Goal: Information Seeking & Learning: Learn about a topic

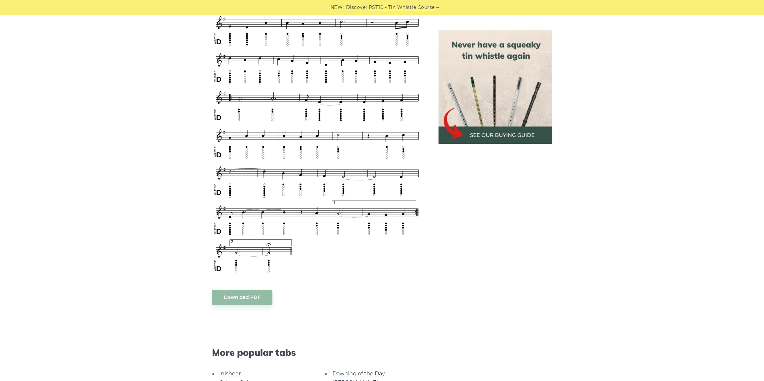
scroll to position [510, 0]
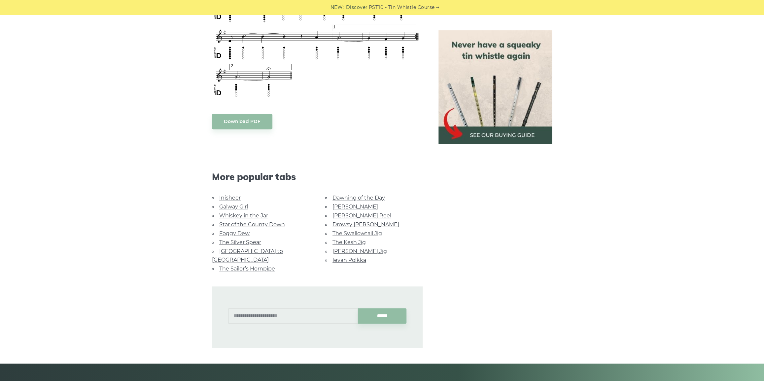
click at [266, 247] on li "[GEOGRAPHIC_DATA] to [GEOGRAPHIC_DATA]" at bounding box center [260, 256] width 97 height 18
click at [266, 249] on link "[GEOGRAPHIC_DATA] to [GEOGRAPHIC_DATA]" at bounding box center [247, 255] width 71 height 15
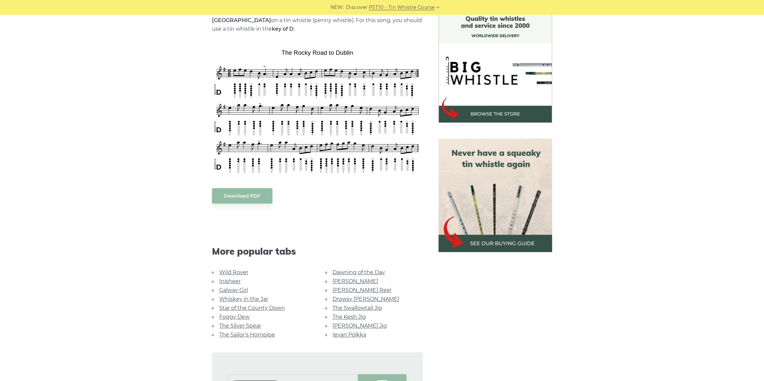
scroll to position [240, 0]
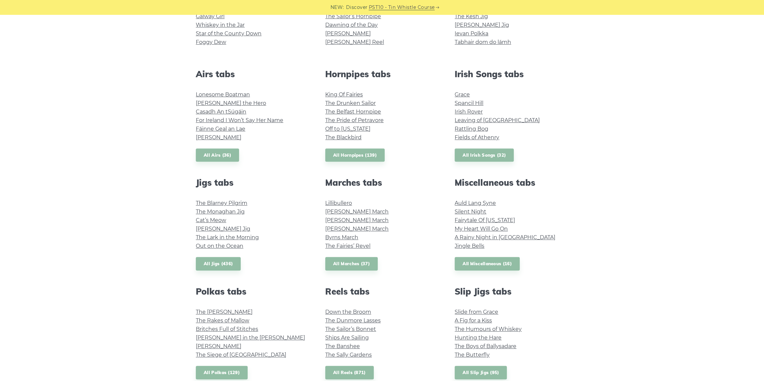
scroll to position [270, 0]
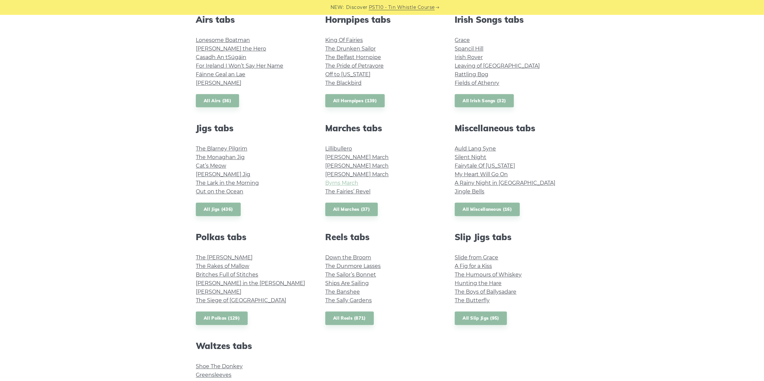
click at [348, 184] on link "Byrns March" at bounding box center [341, 183] width 33 height 6
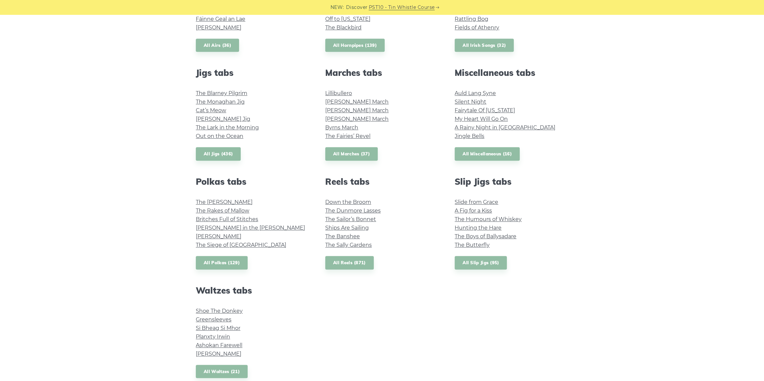
scroll to position [330, 0]
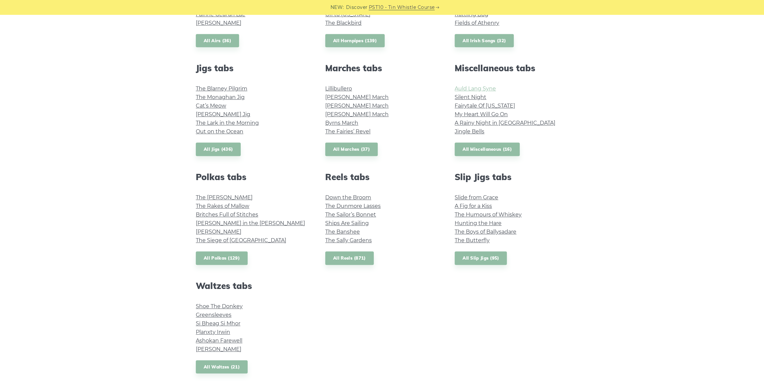
click at [467, 90] on link "Auld Lang Syne" at bounding box center [475, 89] width 41 height 6
click at [479, 129] on link "Jingle Bells" at bounding box center [470, 131] width 30 height 6
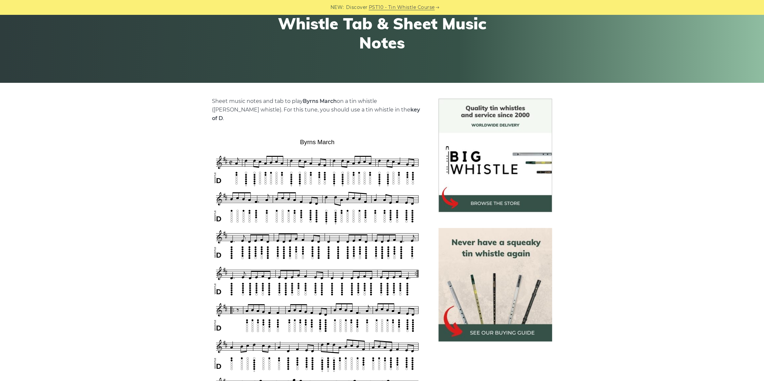
scroll to position [60, 0]
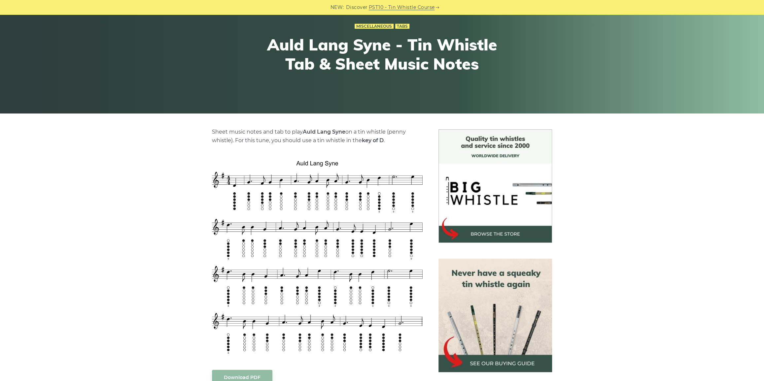
scroll to position [90, 0]
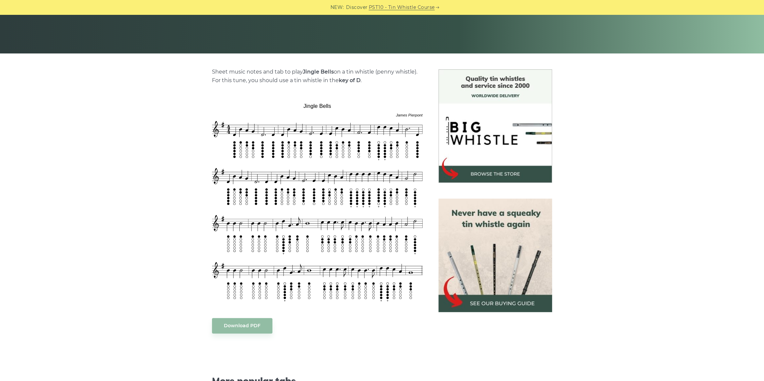
scroll to position [150, 0]
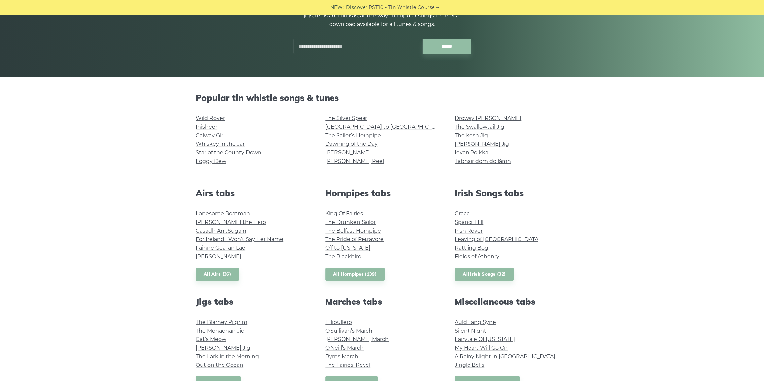
scroll to position [90, 0]
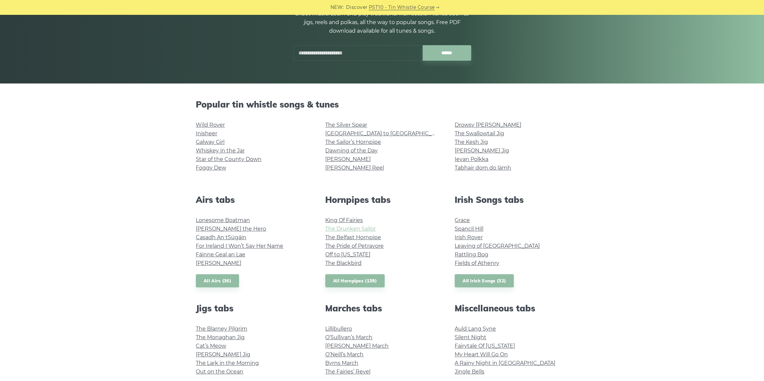
click at [360, 228] on link "The Drunken Sailor" at bounding box center [350, 229] width 51 height 6
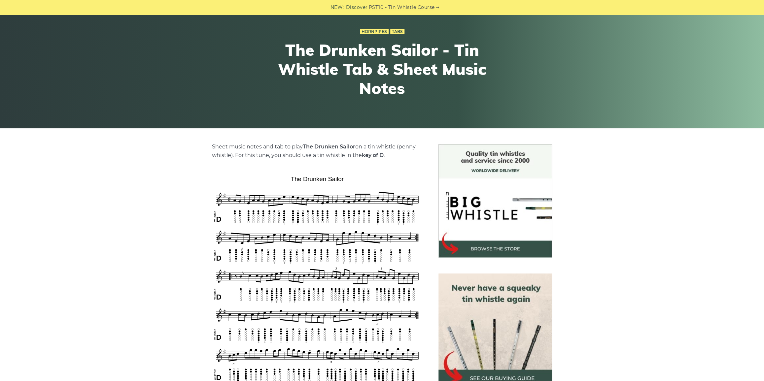
scroll to position [30, 0]
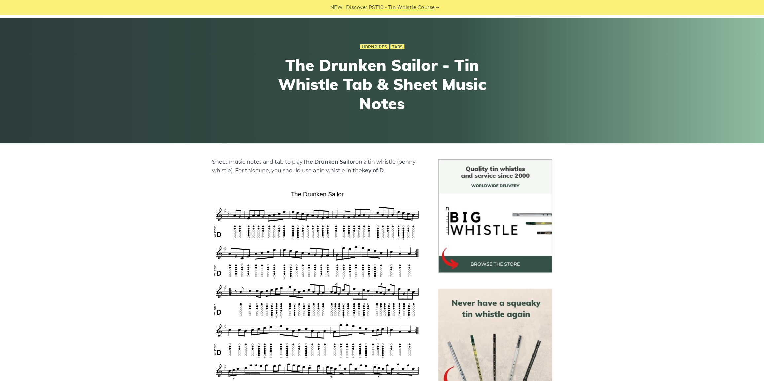
click at [323, 66] on h1 "The Drunken Sailor - Tin Whistle Tab & Sheet Music Notes" at bounding box center [382, 84] width 243 height 57
drag, startPoint x: 323, startPoint y: 66, endPoint x: 418, endPoint y: 65, distance: 94.8
click at [418, 65] on h1 "The Drunken Sailor - Tin Whistle Tab & Sheet Music Notes" at bounding box center [382, 84] width 243 height 57
copy h1 "Drunken Sailor"
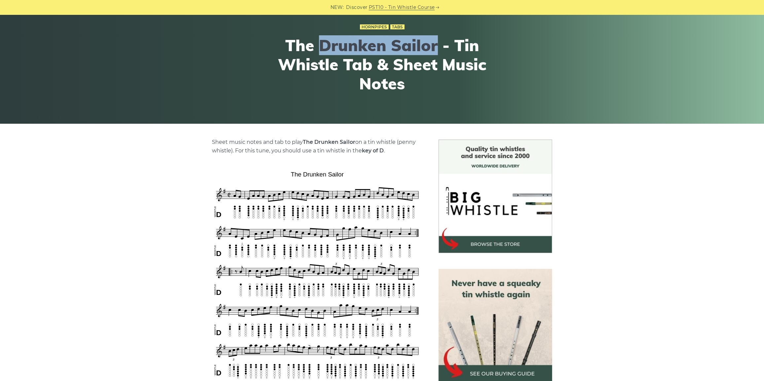
scroll to position [90, 0]
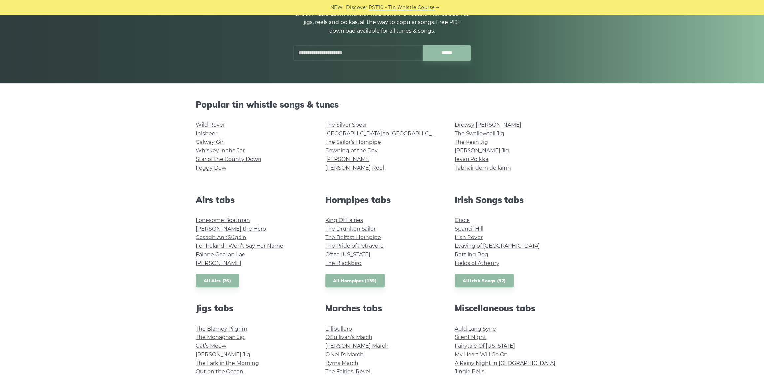
scroll to position [90, 0]
click at [353, 260] on link "The Blackbird" at bounding box center [343, 263] width 36 height 6
click at [210, 148] on link "Whiskey in the Jar" at bounding box center [220, 151] width 49 height 6
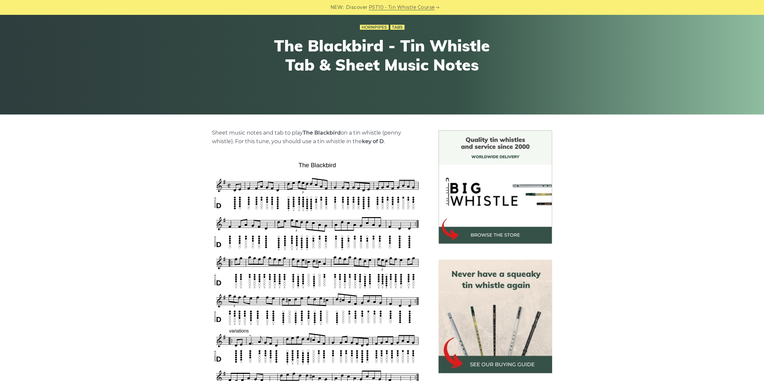
scroll to position [120, 0]
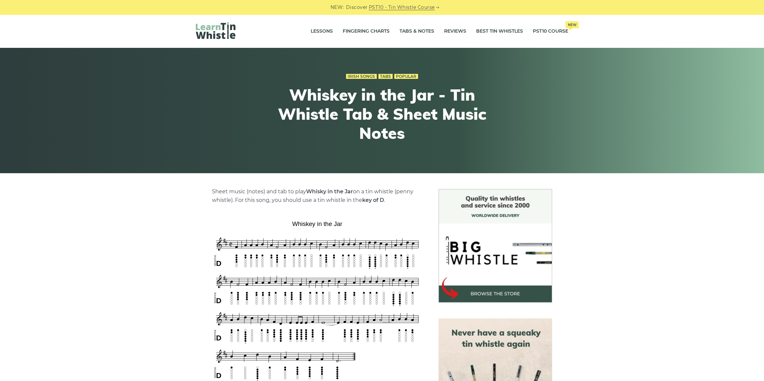
scroll to position [60, 0]
